Goal: Information Seeking & Learning: Compare options

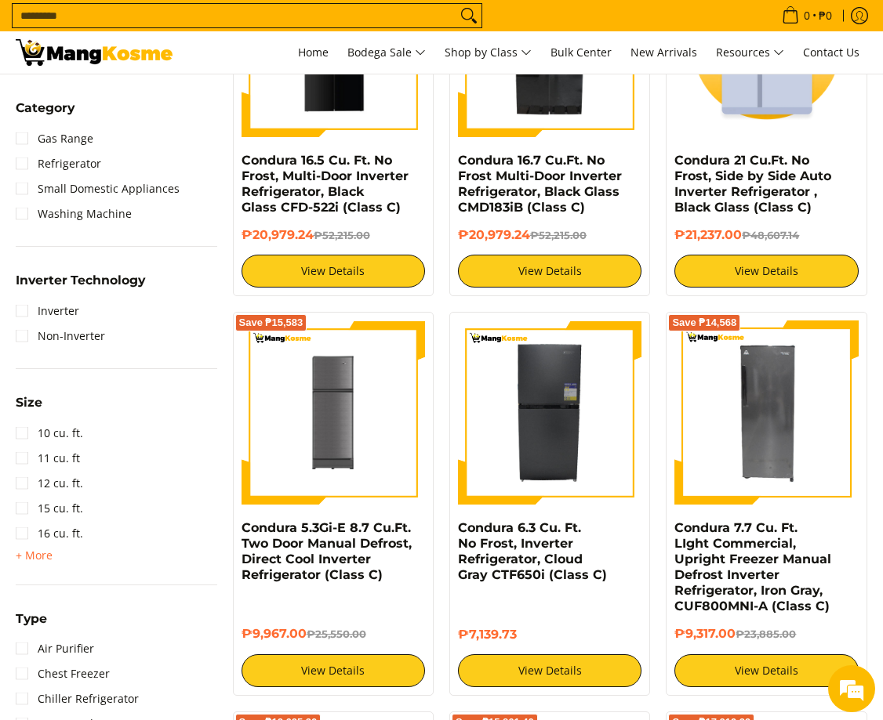
scroll to position [862, 0]
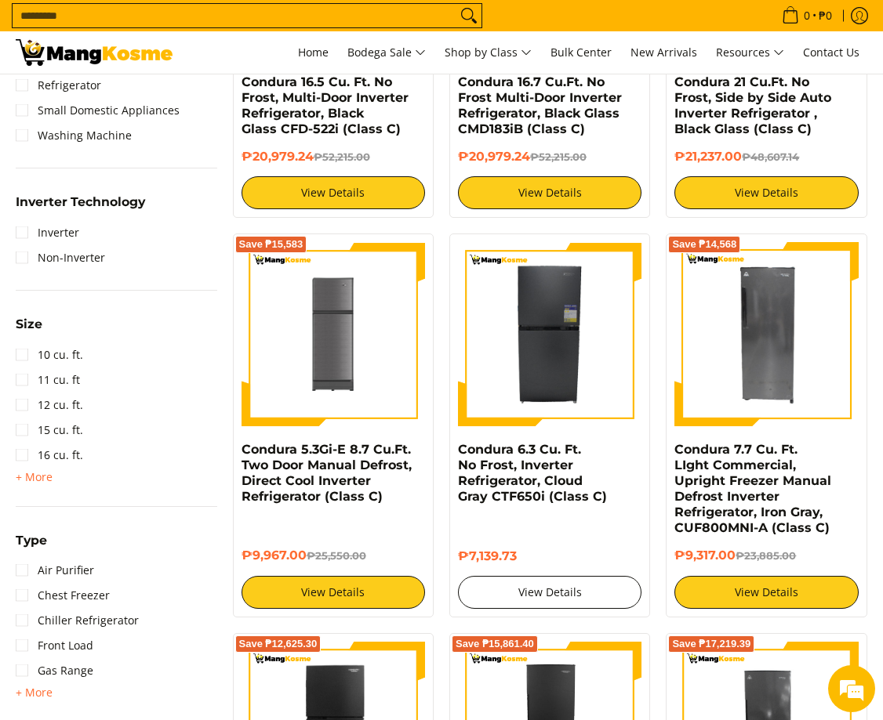
click at [573, 593] on link "View Details" at bounding box center [549, 592] width 183 height 33
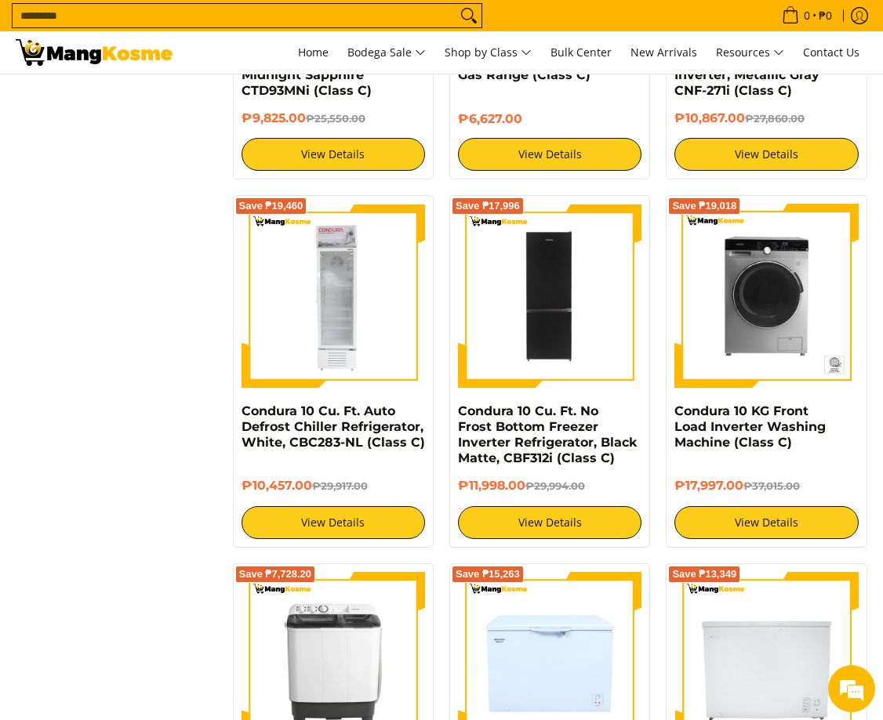
scroll to position [2508, 0]
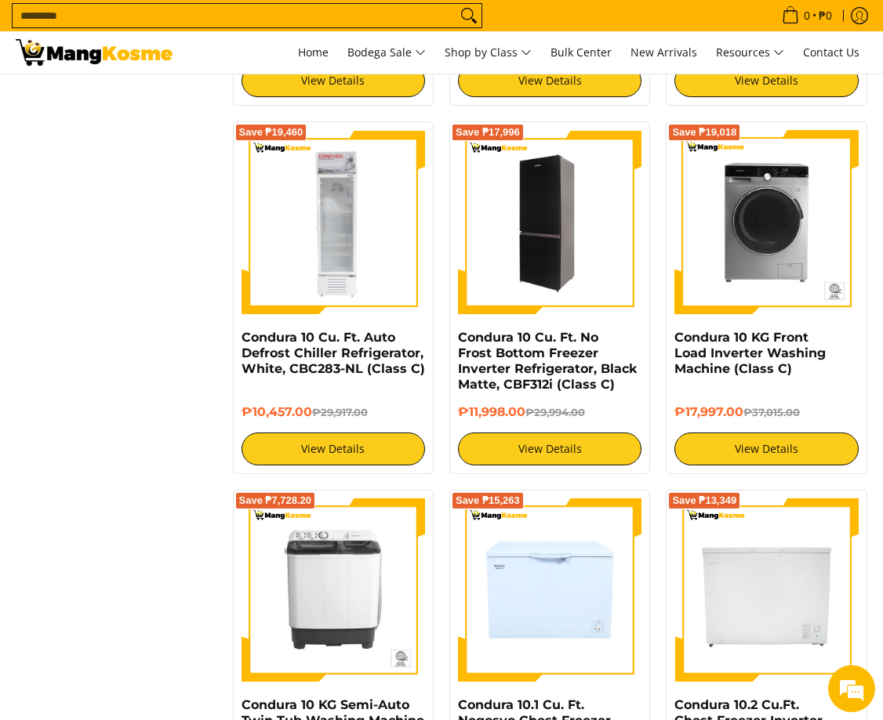
click at [542, 254] on img at bounding box center [549, 221] width 183 height 183
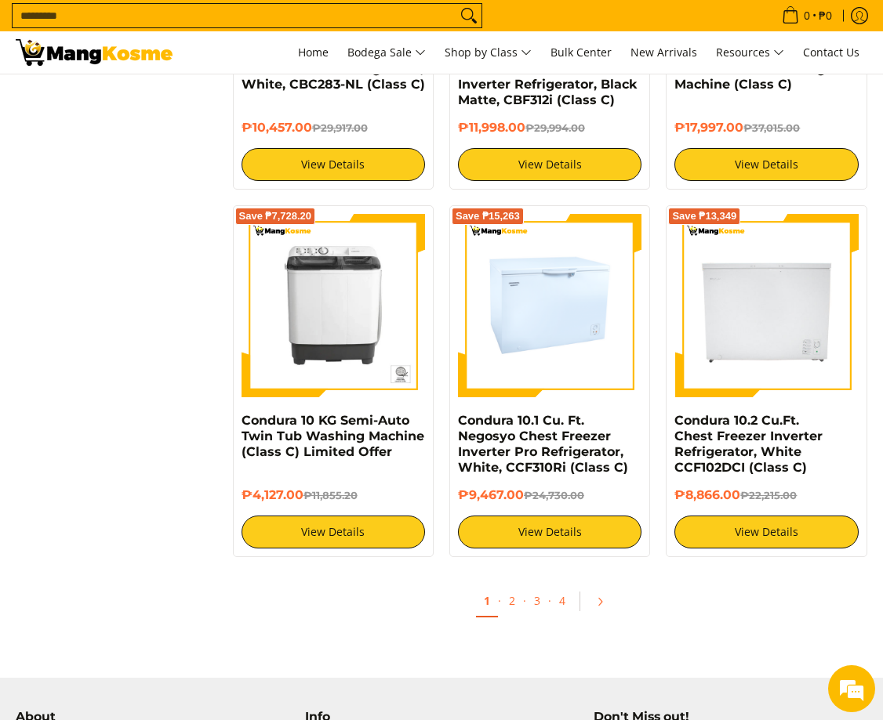
scroll to position [2822, 0]
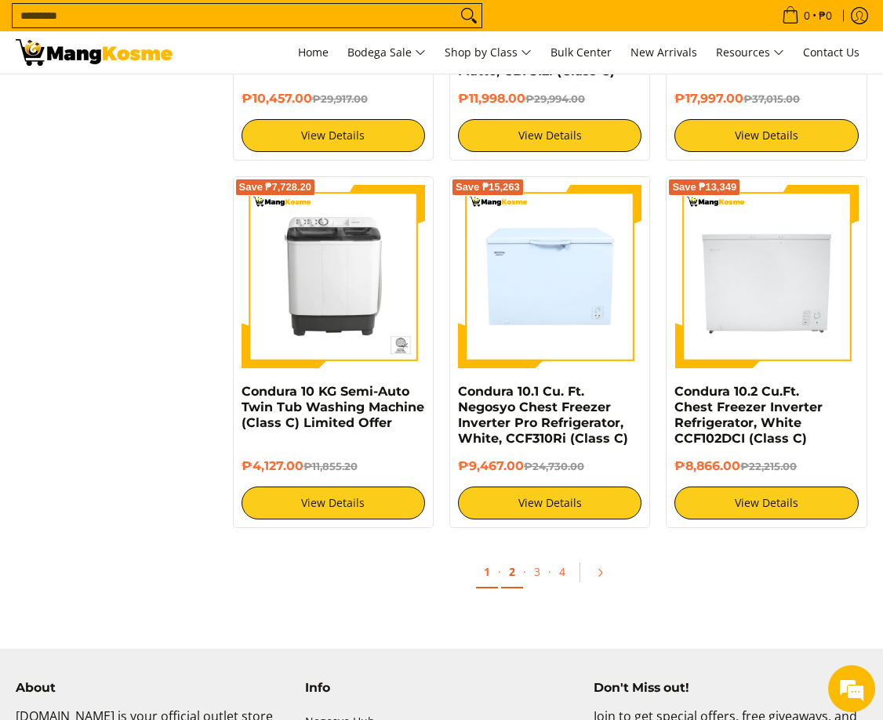
click at [515, 574] on link "2" at bounding box center [512, 572] width 22 height 32
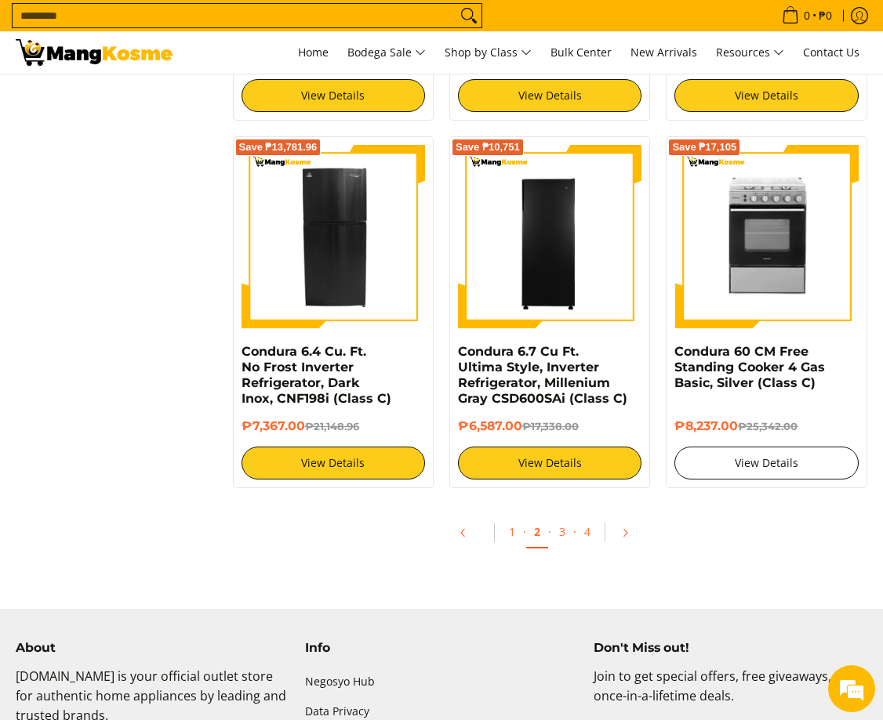
scroll to position [2978, 0]
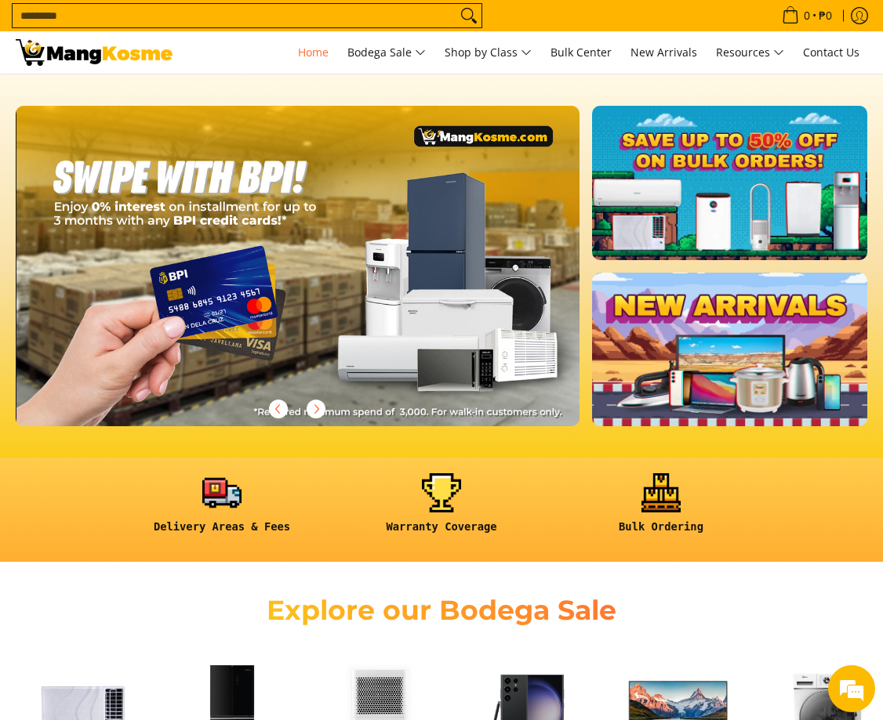
scroll to position [0, 1127]
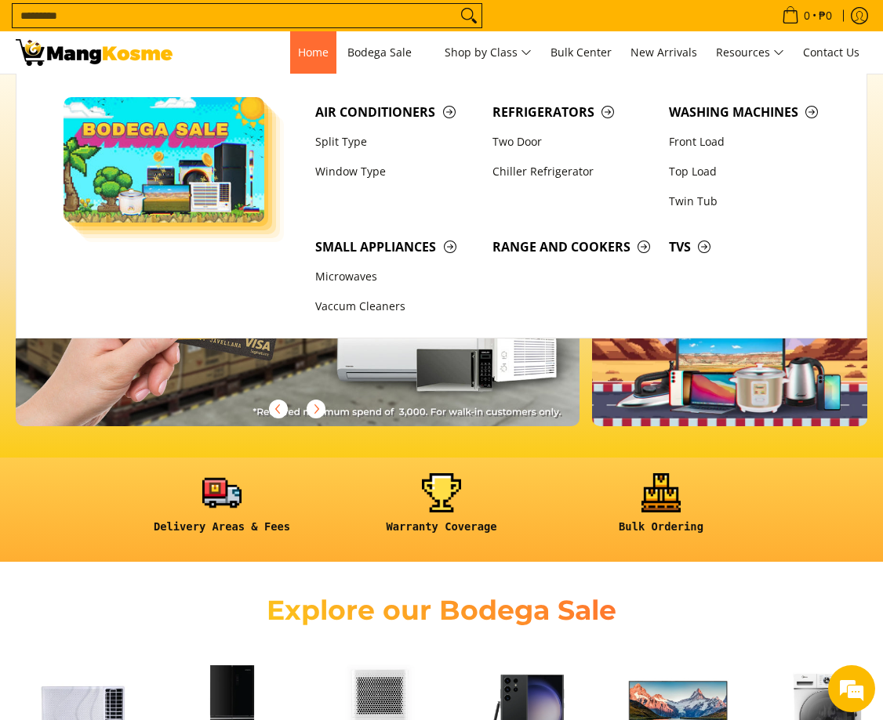
click at [307, 56] on span "Home" at bounding box center [313, 52] width 31 height 15
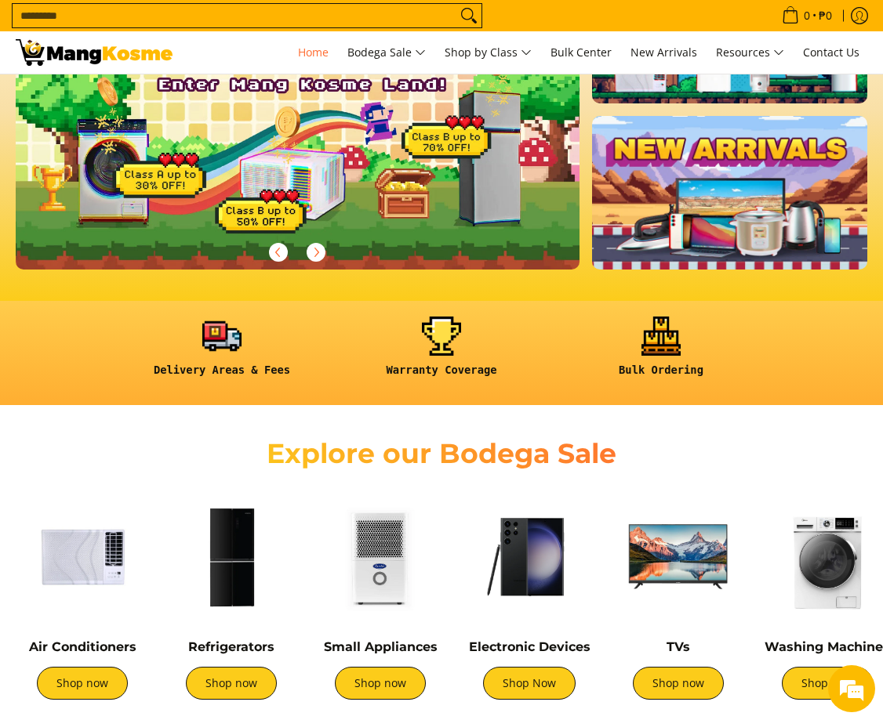
scroll to position [392, 0]
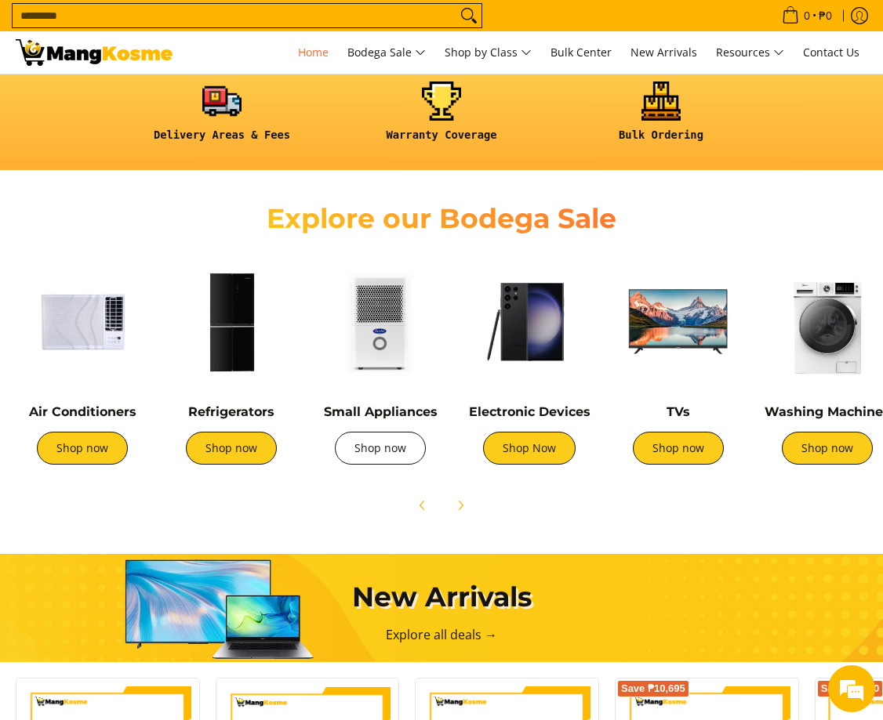
click at [392, 444] on link "Shop now" at bounding box center [380, 448] width 91 height 33
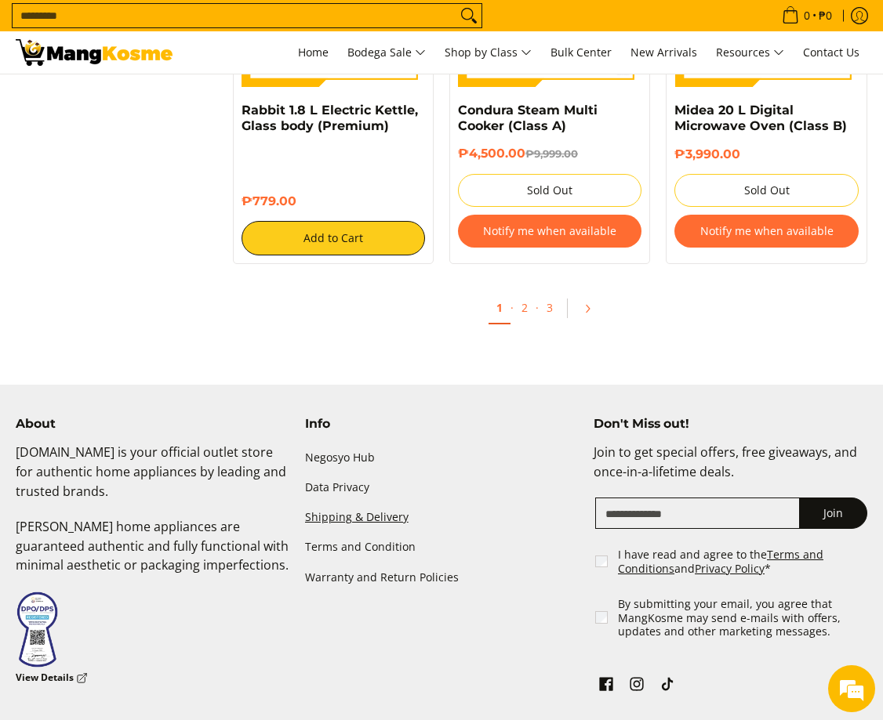
scroll to position [2900, 0]
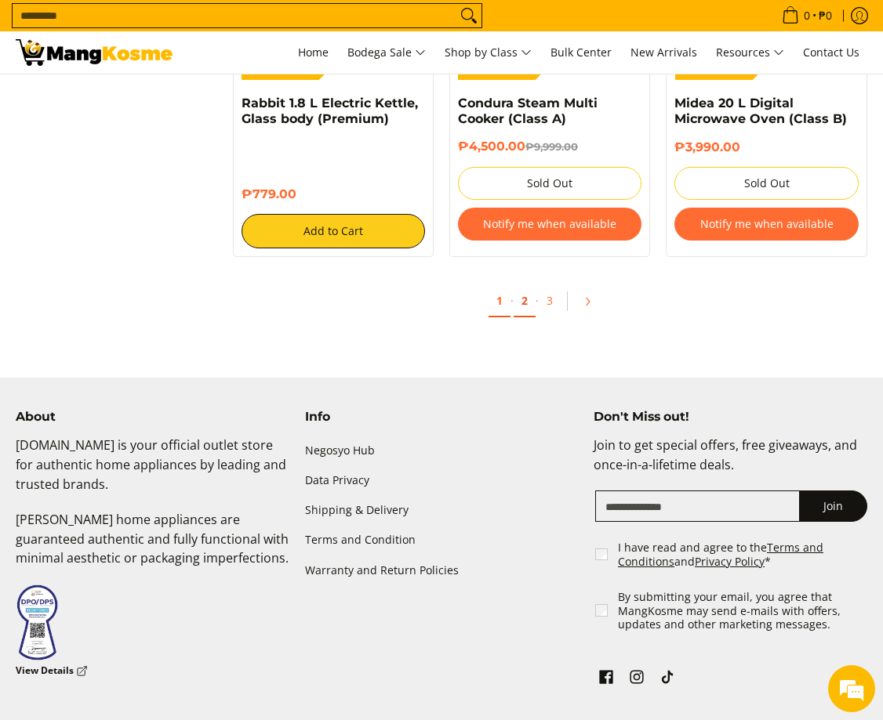
click at [522, 292] on link "2" at bounding box center [524, 301] width 22 height 32
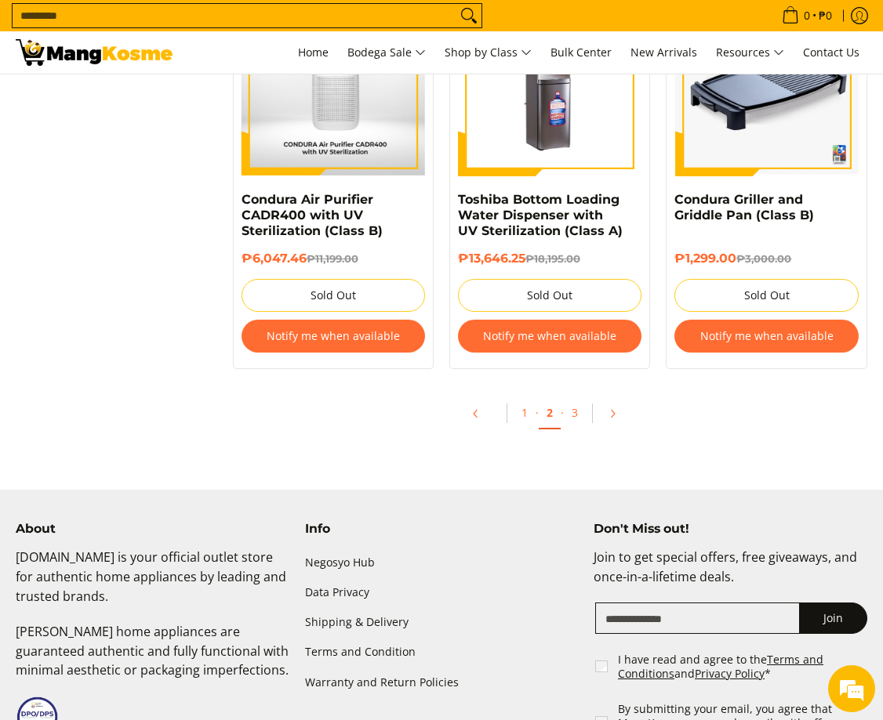
scroll to position [3214, 0]
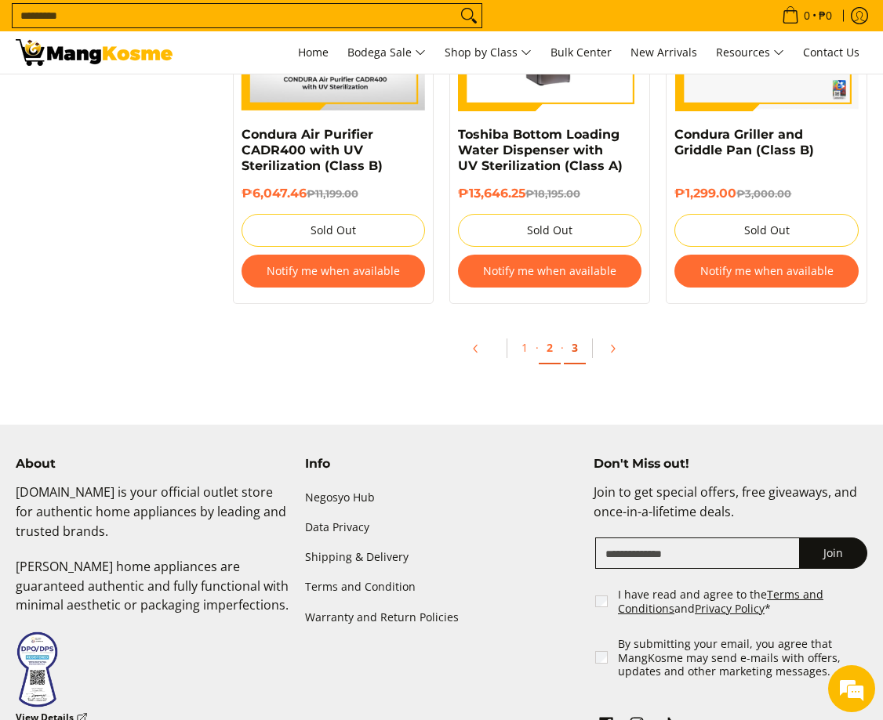
click at [571, 332] on link "3" at bounding box center [575, 348] width 22 height 32
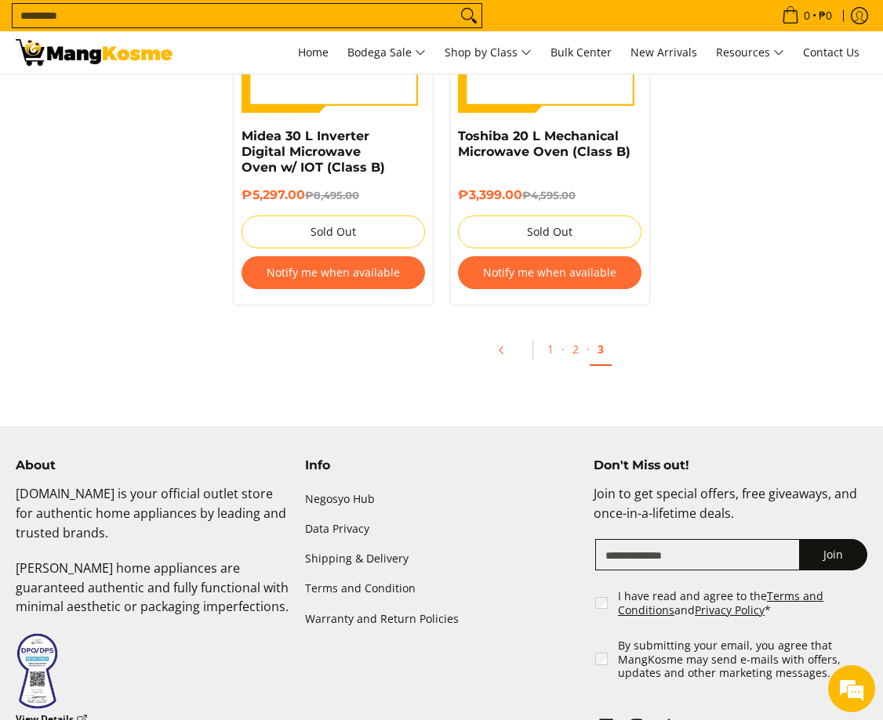
scroll to position [3280, 0]
